Goal: Information Seeking & Learning: Learn about a topic

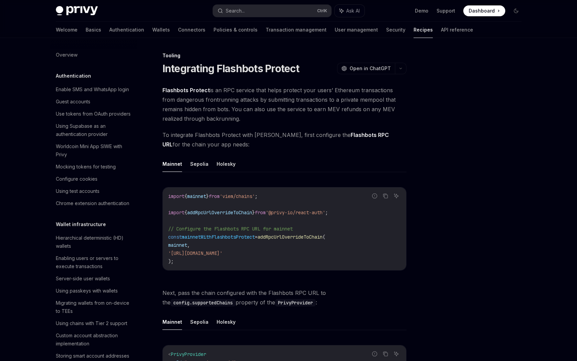
scroll to position [764, 0]
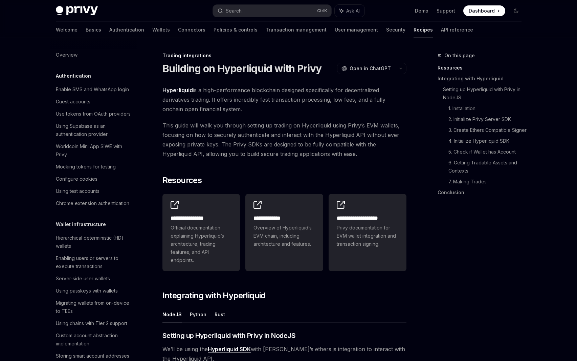
scroll to position [605, 0]
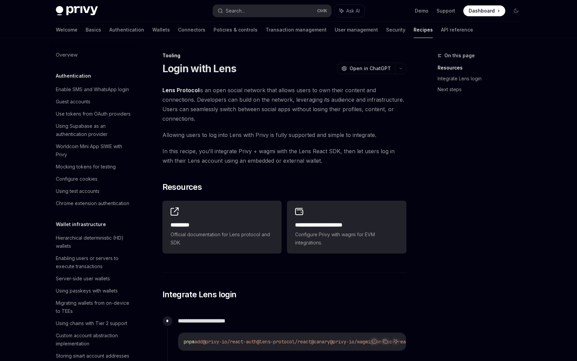
scroll to position [776, 0]
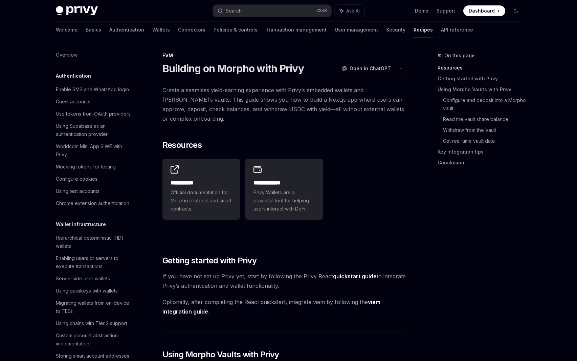
scroll to position [884, 0]
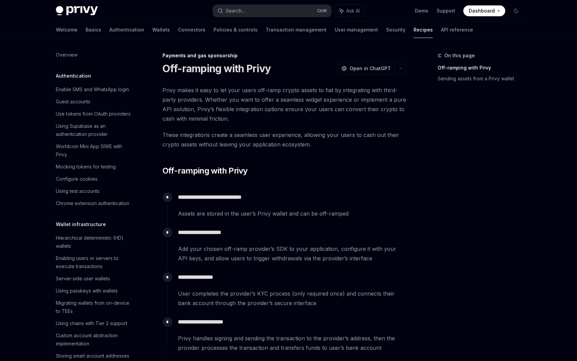
scroll to position [477, 0]
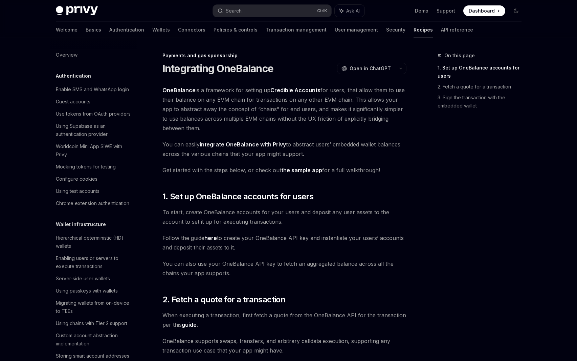
scroll to position [490, 0]
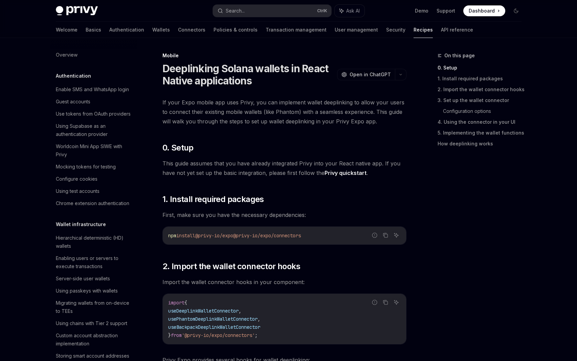
scroll to position [689, 0]
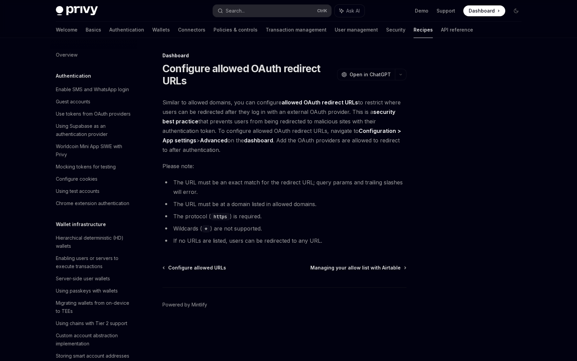
scroll to position [323, 0]
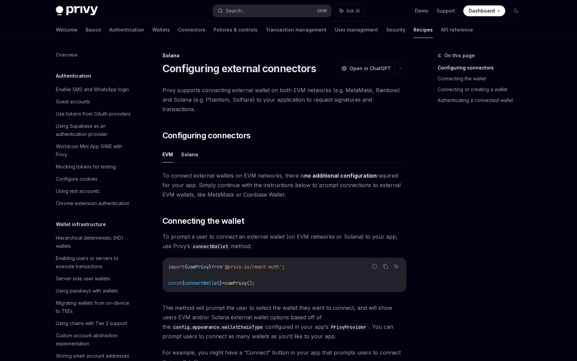
scroll to position [951, 0]
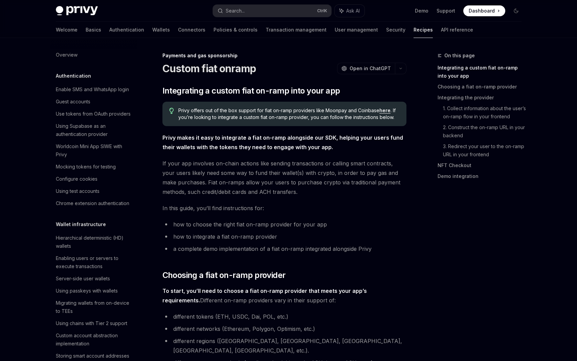
scroll to position [465, 0]
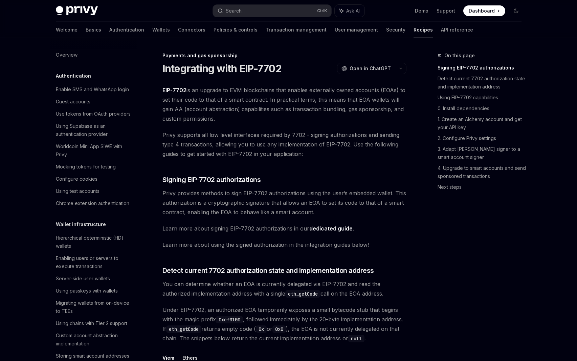
scroll to position [522, 0]
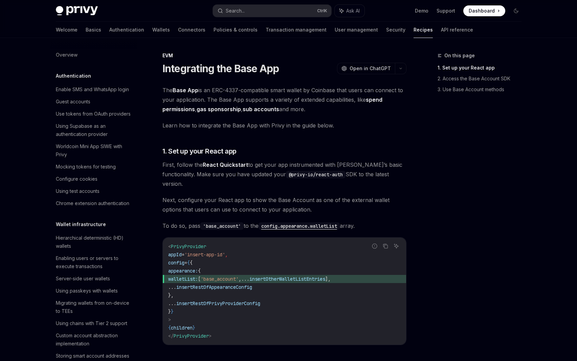
scroll to position [835, 0]
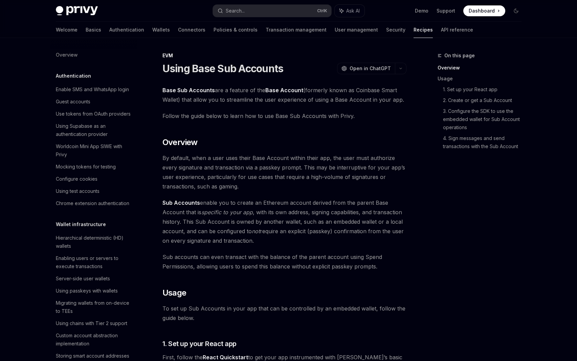
scroll to position [847, 0]
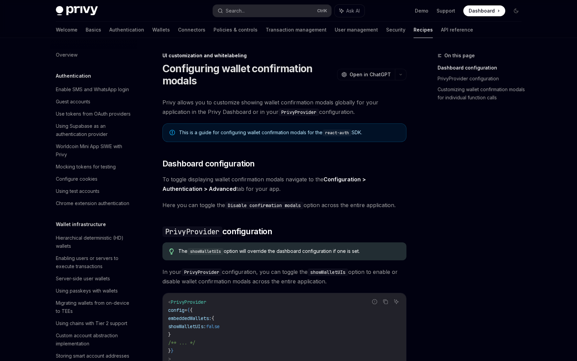
scroll to position [223, 0]
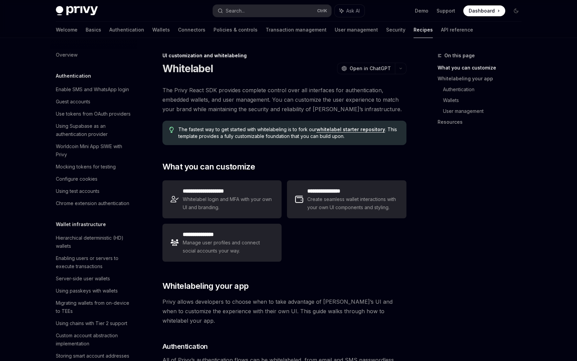
scroll to position [240, 0]
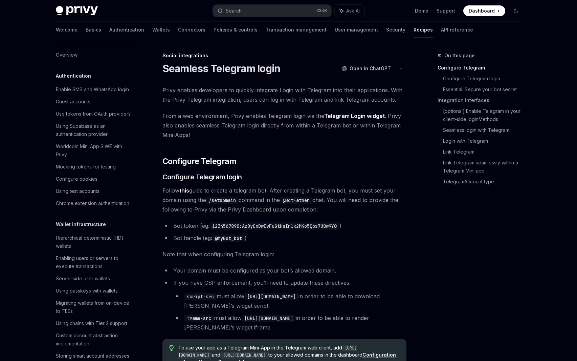
scroll to position [406, 0]
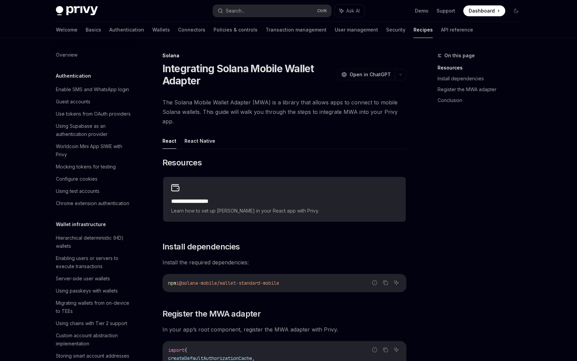
scroll to position [943, 0]
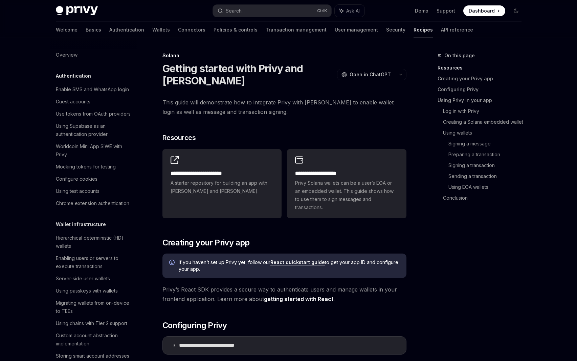
scroll to position [942, 0]
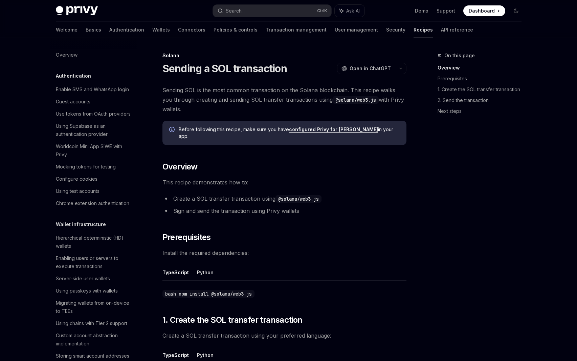
scroll to position [943, 0]
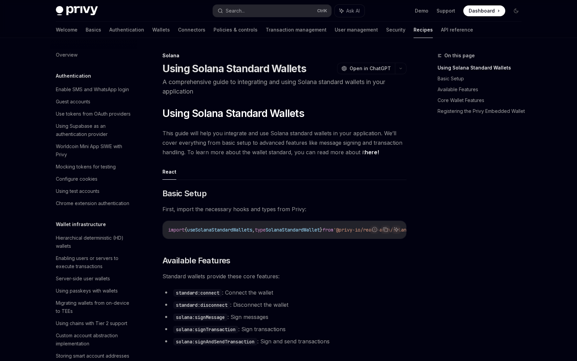
scroll to position [943, 0]
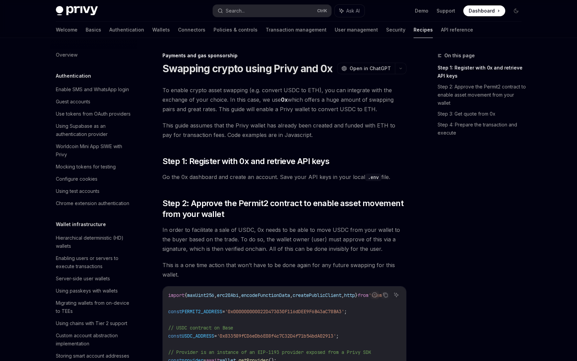
scroll to position [506, 0]
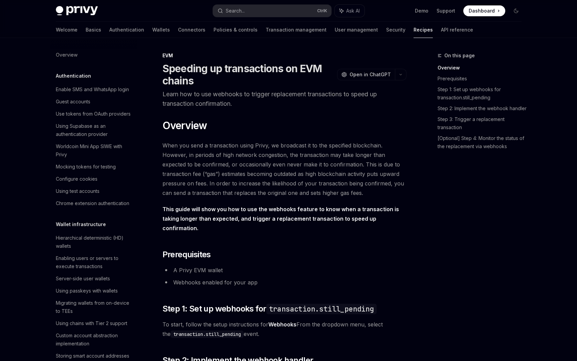
scroll to position [900, 0]
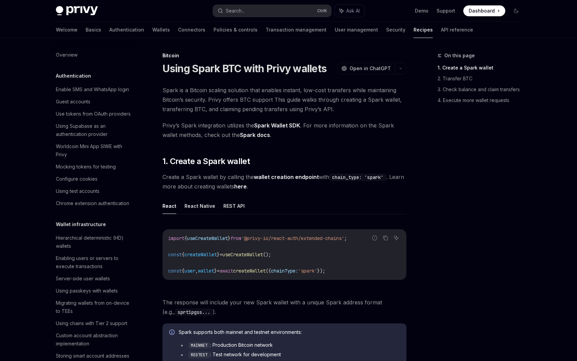
scroll to position [951, 0]
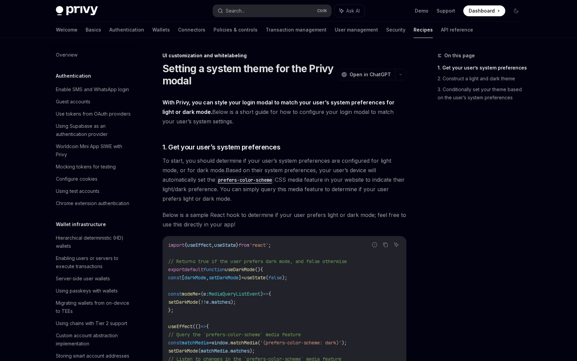
scroll to position [256, 0]
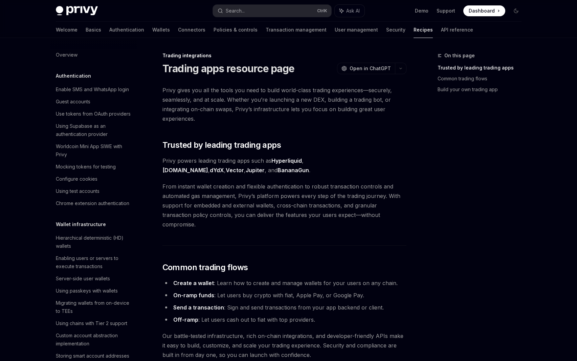
scroll to position [577, 0]
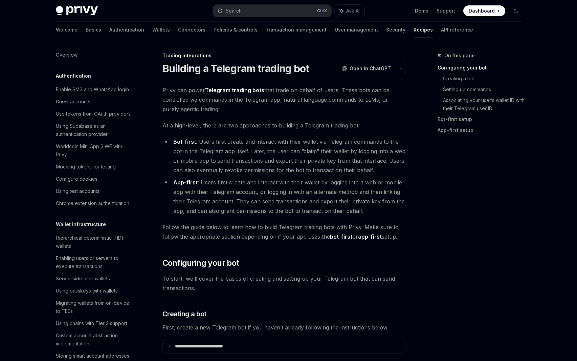
scroll to position [626, 0]
